Goal: Find specific page/section: Find specific page/section

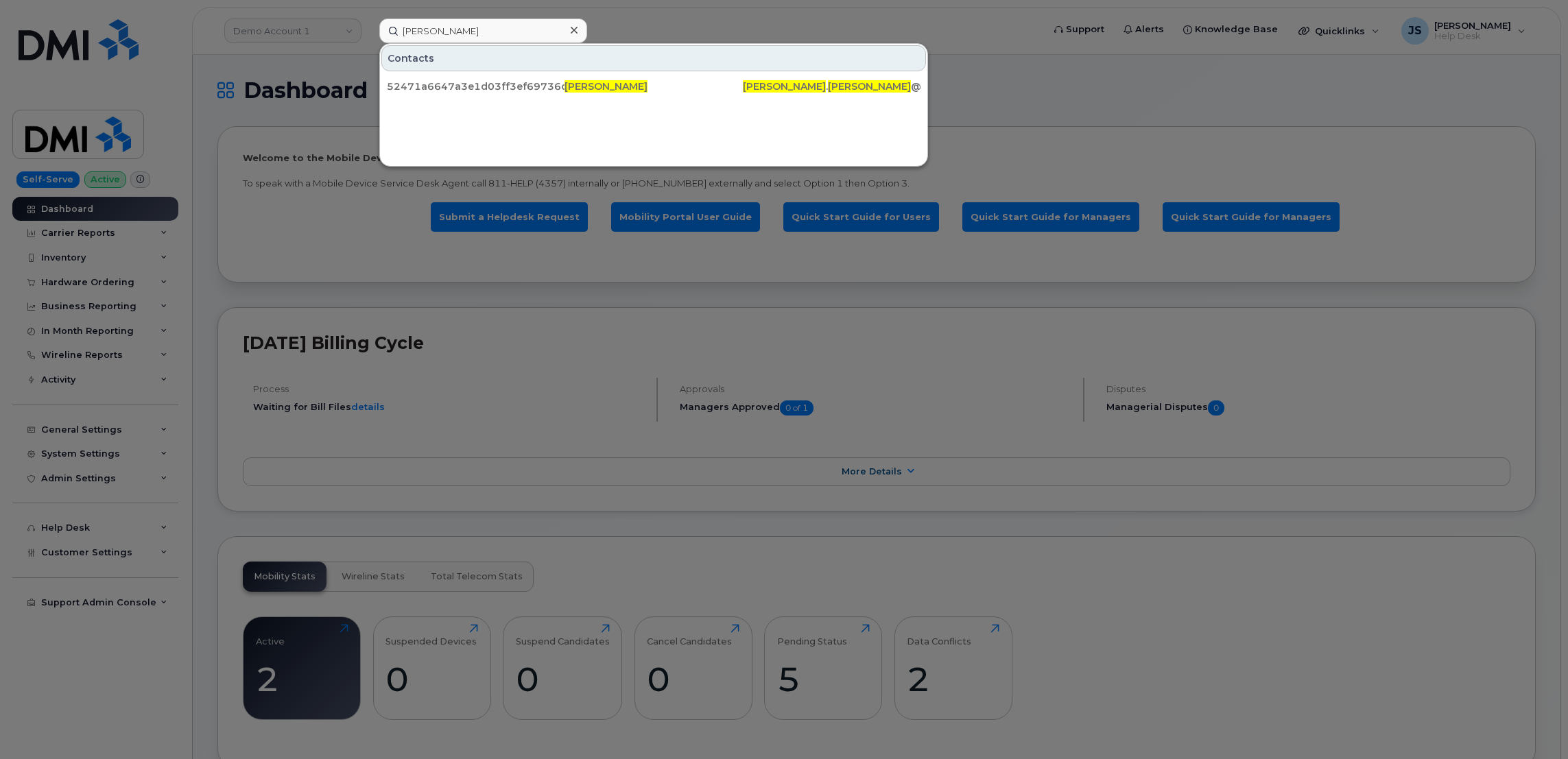
click at [485, 33] on input "[PERSON_NAME]" at bounding box center [482, 31] width 208 height 25
type input "[PHONE_NUMBER]"
click at [505, 88] on div "[PERSON_NAME]" at bounding box center [454, 86] width 134 height 13
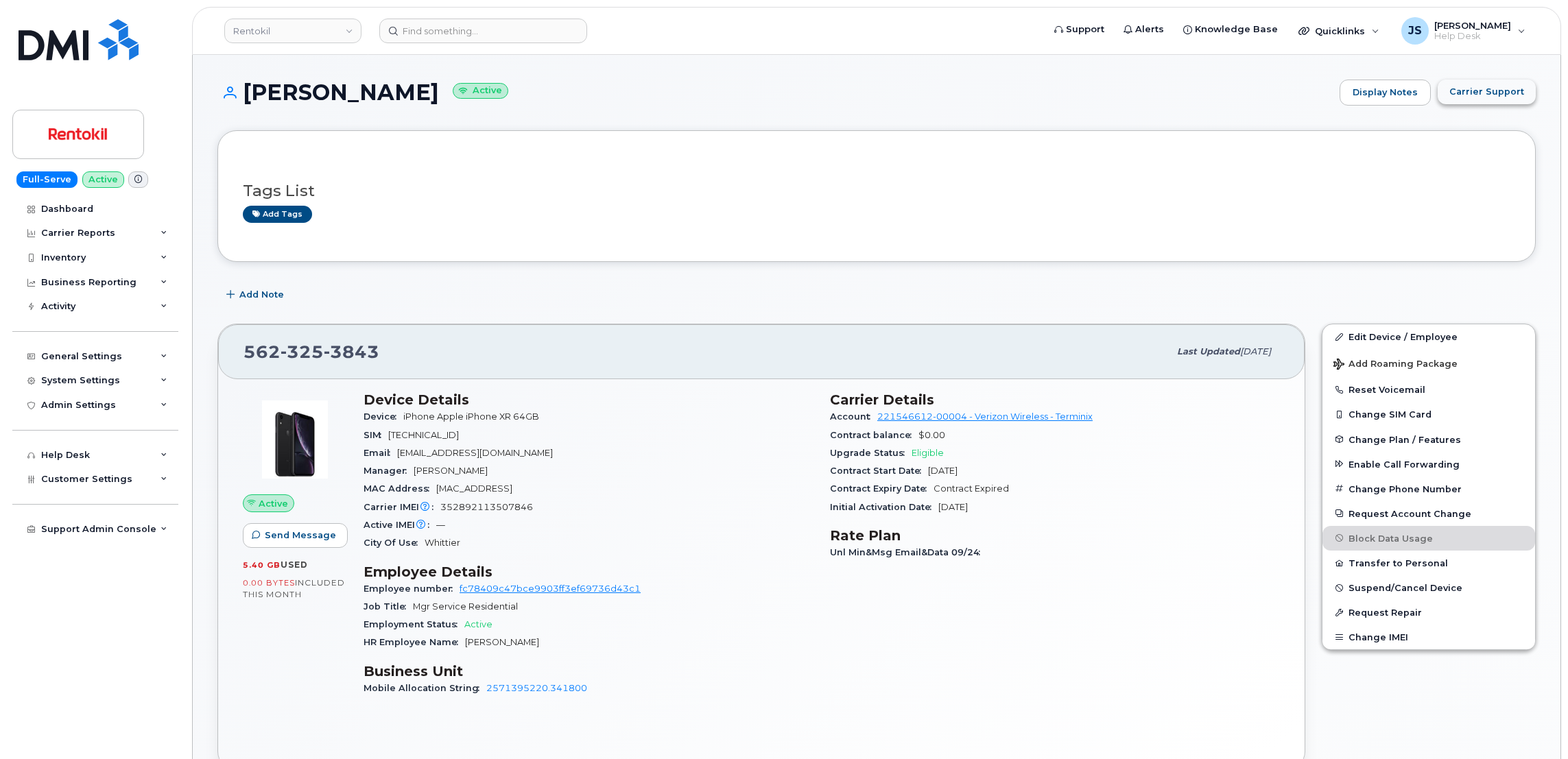
click at [1493, 88] on span "Carrier Support" at bounding box center [1487, 92] width 75 height 13
